Goal: Task Accomplishment & Management: Manage account settings

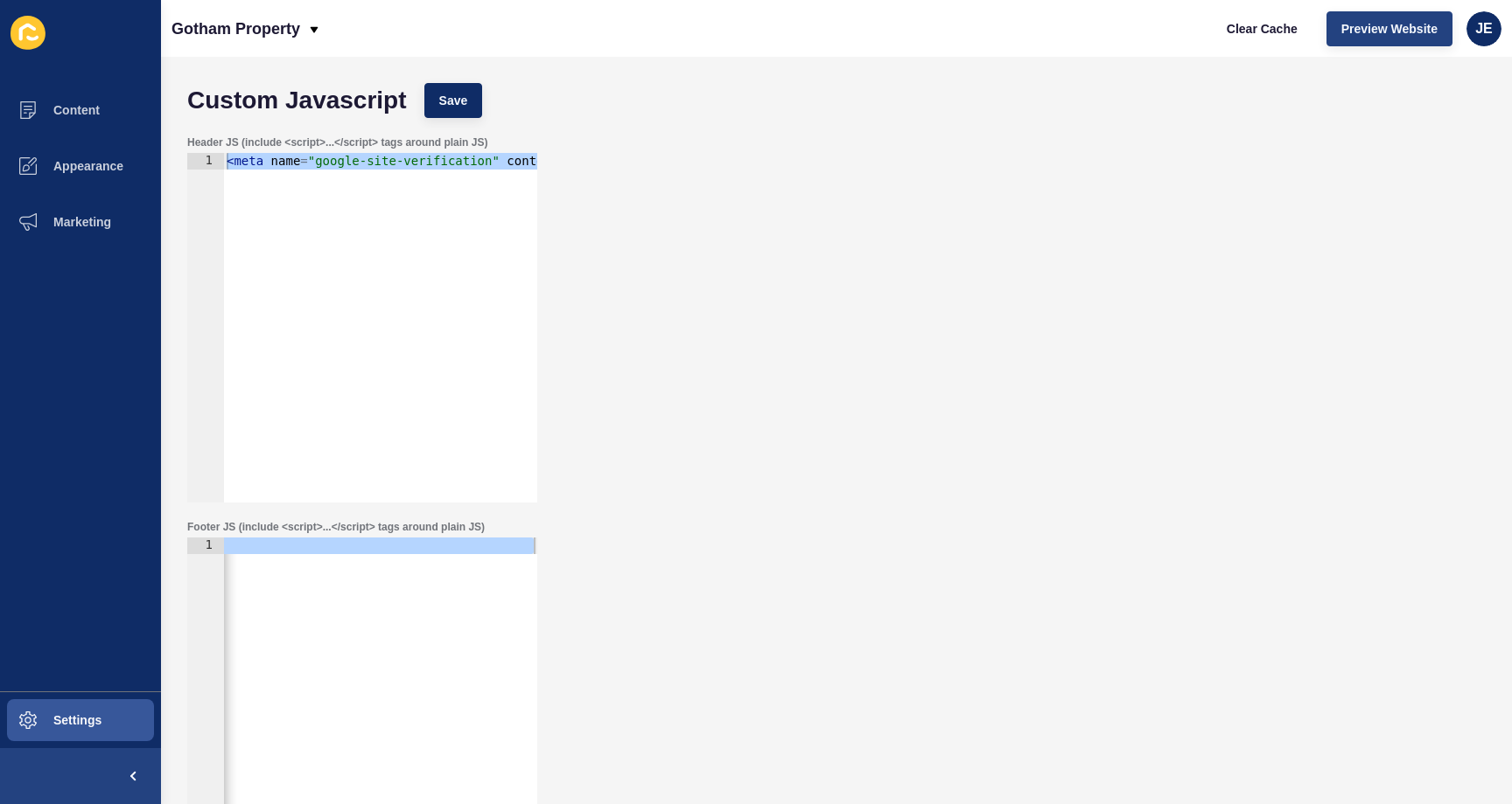
scroll to position [0, 987]
click at [1465, 38] on div "Clear Cache Preview Website JE" at bounding box center [1356, 29] width 303 height 49
click at [1487, 29] on span "JE" at bounding box center [1483, 29] width 17 height 17
click at [1419, 145] on link "Logout" at bounding box center [1443, 145] width 128 height 38
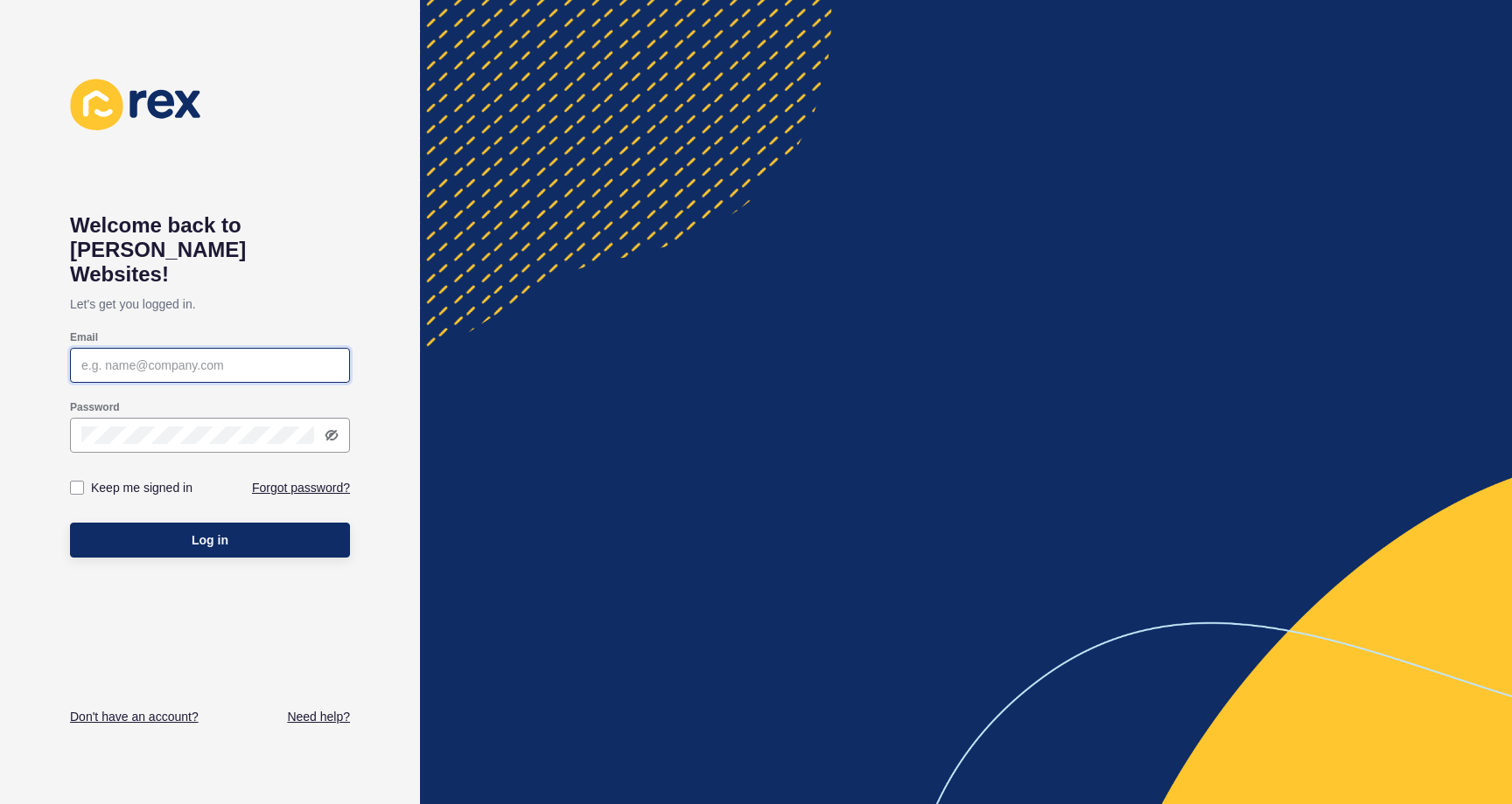
type input "[EMAIL_ADDRESS][PERSON_NAME][DOMAIN_NAME]"
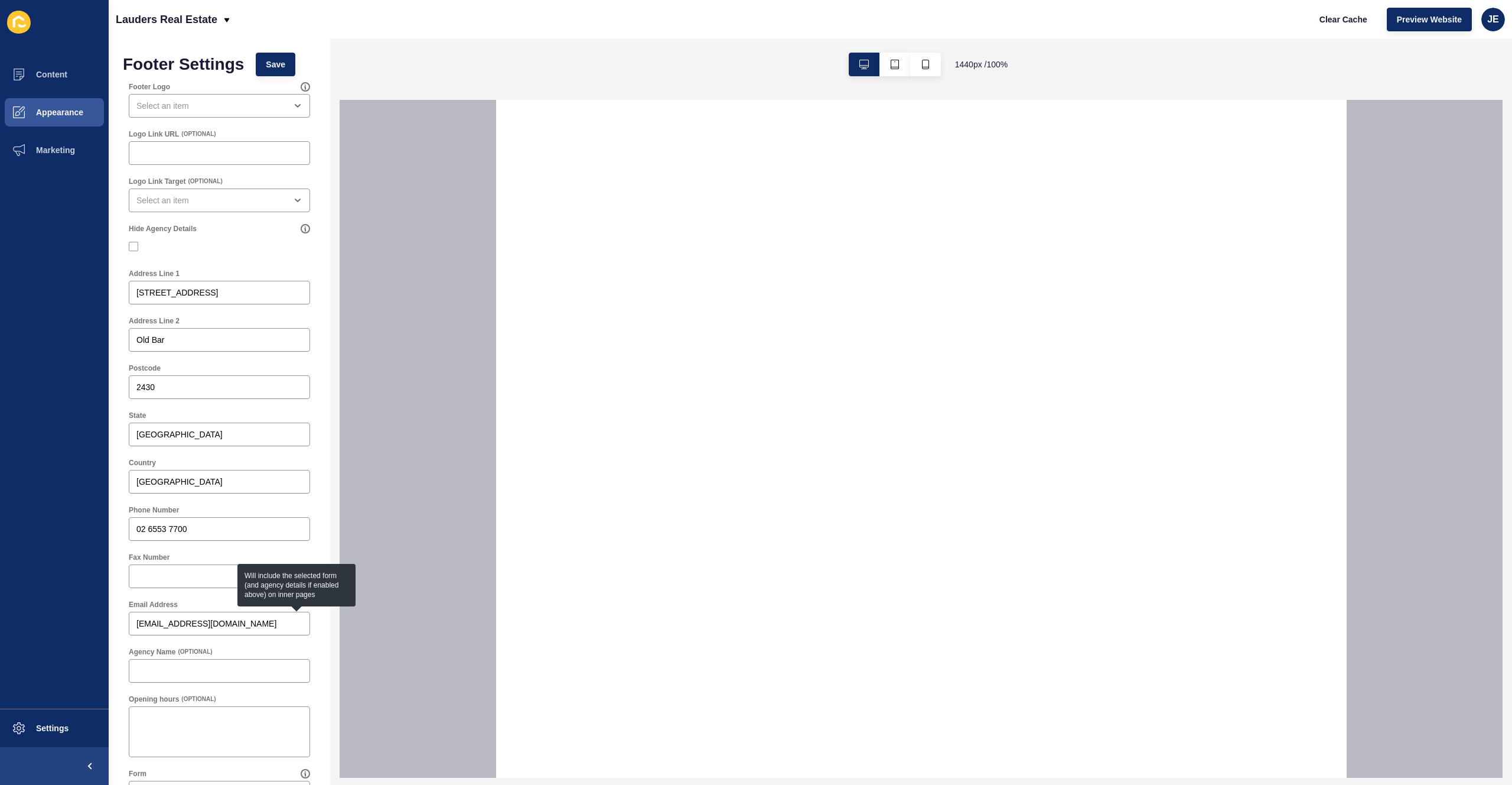
select select
